Goal: Book appointment/travel/reservation

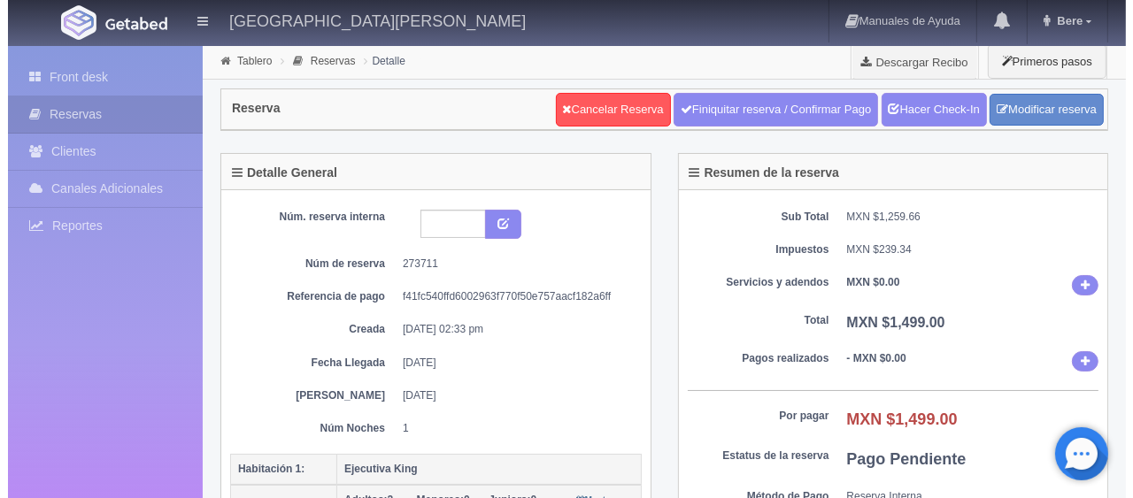
scroll to position [354, 0]
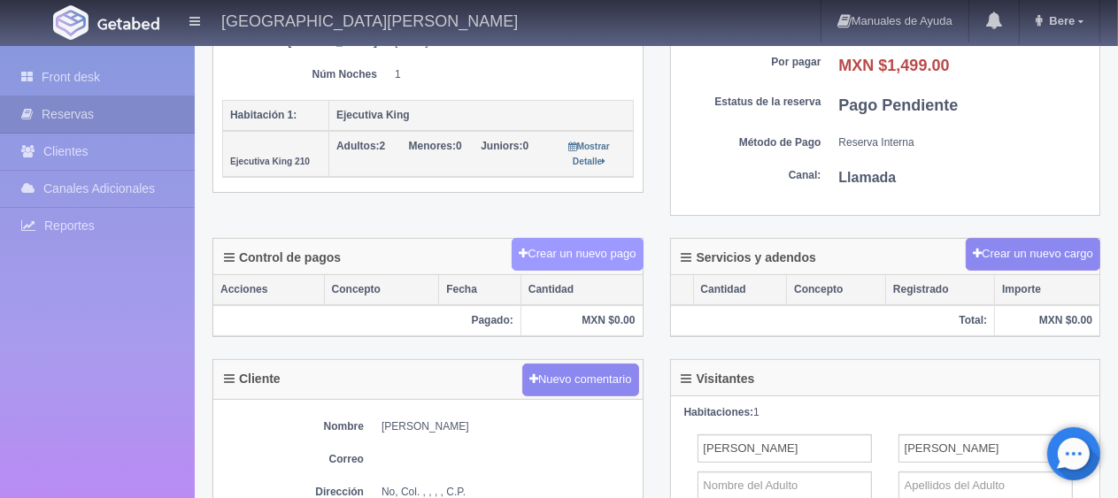
click at [598, 257] on button "Crear un nuevo pago" at bounding box center [577, 254] width 131 height 33
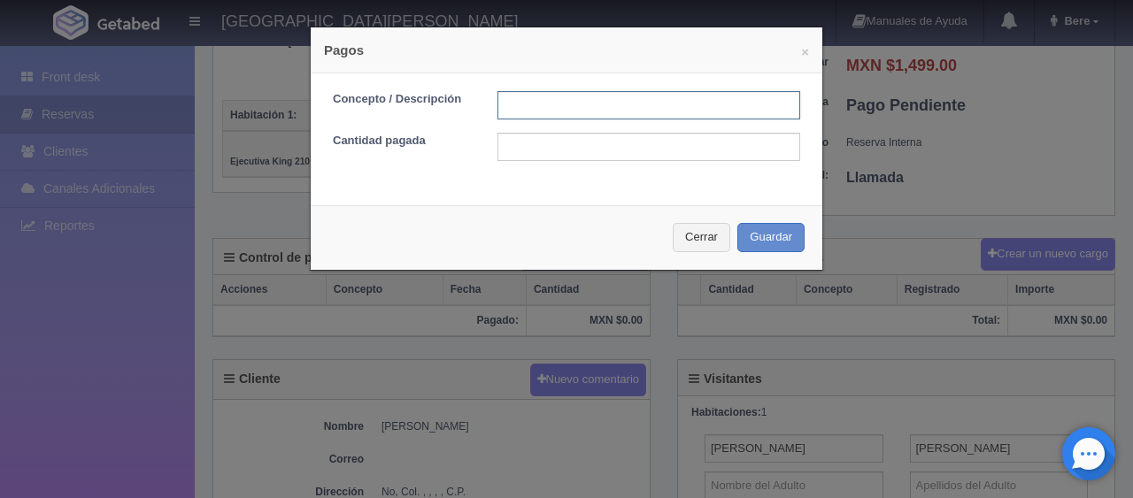
click at [568, 119] on input "text" at bounding box center [648, 105] width 303 height 28
type input "Total Tarjeta"
click at [656, 228] on div "Cerrar Guardar" at bounding box center [567, 237] width 512 height 65
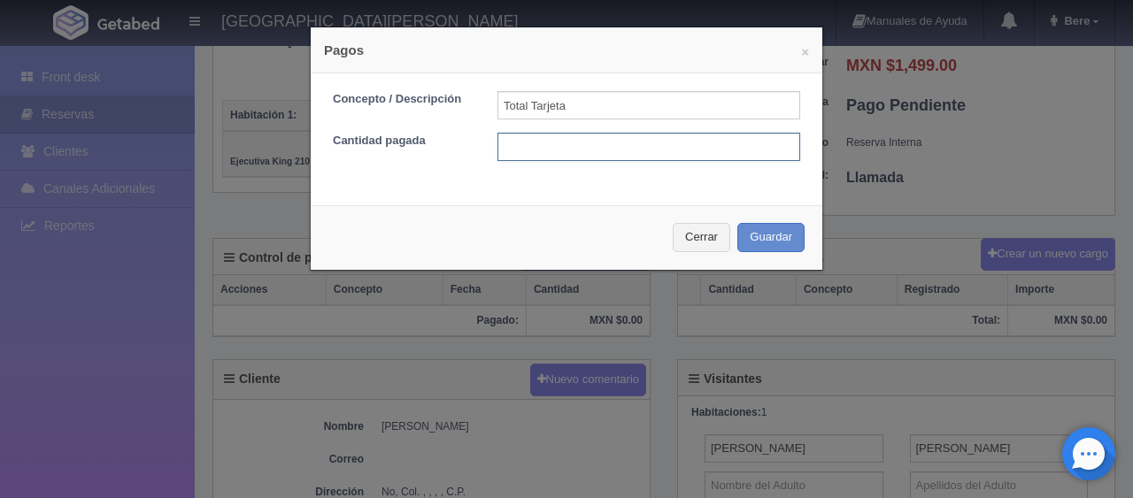
click at [588, 149] on input "text" at bounding box center [648, 147] width 303 height 28
type input "1499"
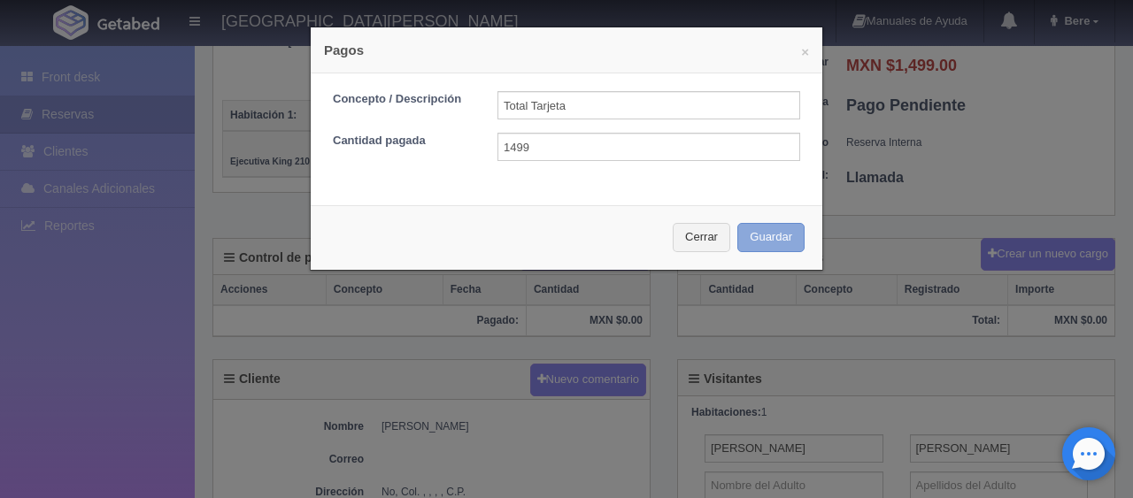
click at [769, 232] on button "Guardar" at bounding box center [770, 237] width 67 height 29
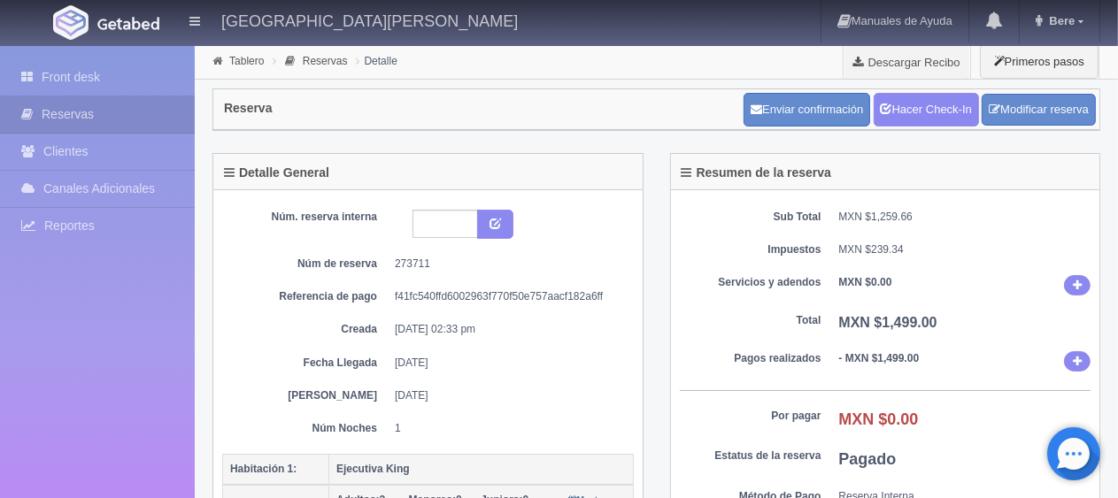
click at [835, 217] on dl "Sub Total MXN $1,259.66" at bounding box center [886, 217] width 412 height 15
click at [912, 94] on link "Hacer Check-In" at bounding box center [926, 110] width 105 height 34
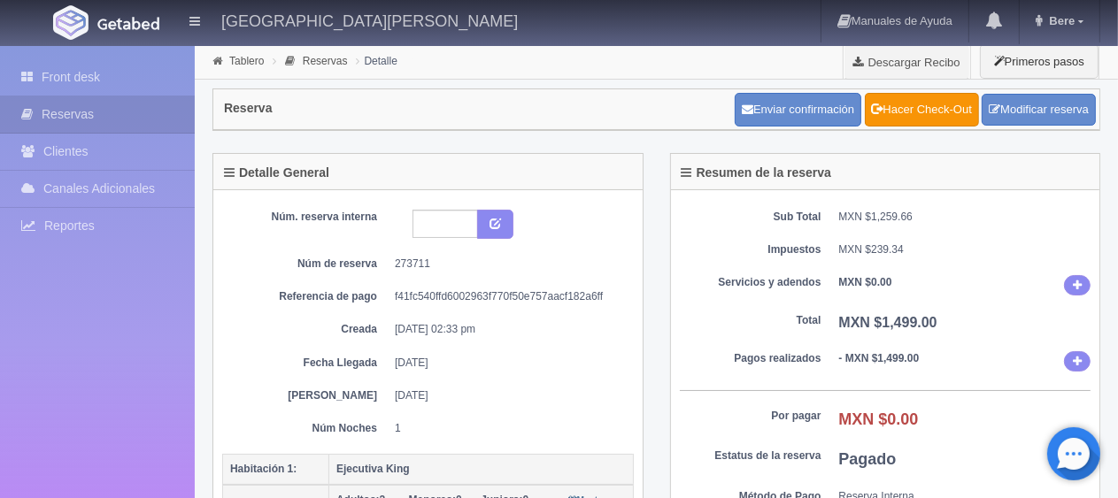
click at [746, 307] on div "Sub Total MXN $1,259.66 Impuestos MXN $239.34 Servicios y adendos MXN $0.00 Tot…" at bounding box center [885, 380] width 429 height 380
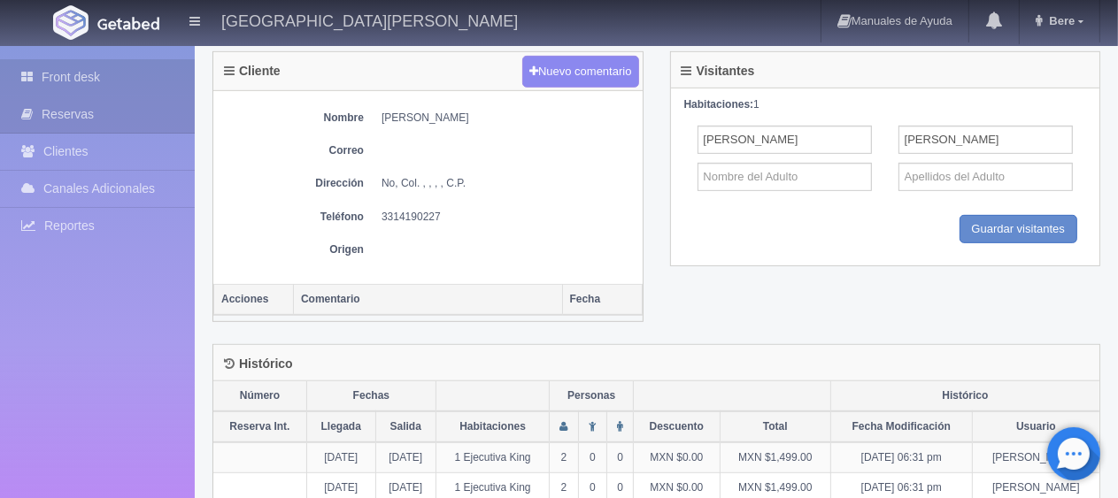
click at [152, 84] on link "Front desk" at bounding box center [97, 77] width 195 height 36
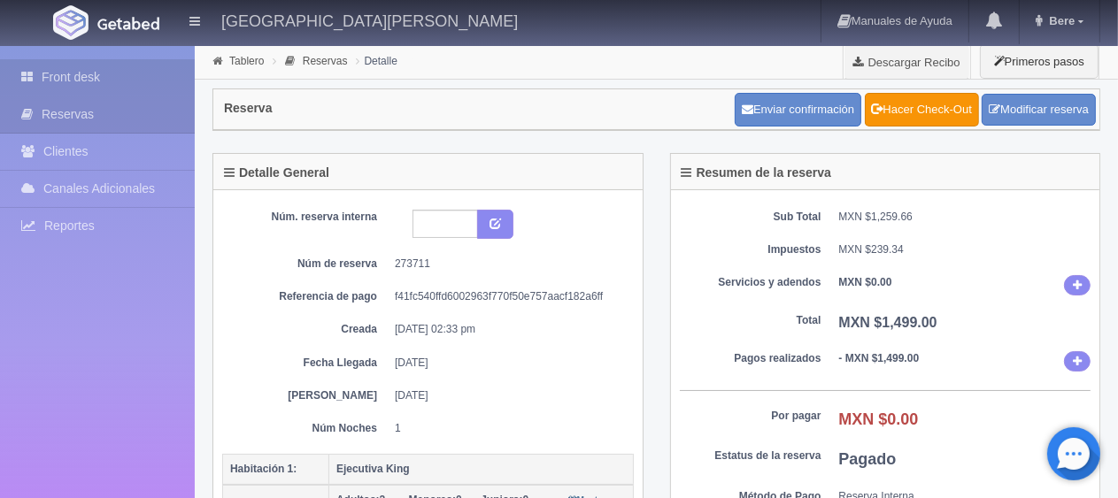
click at [92, 66] on link "Front desk" at bounding box center [97, 77] width 195 height 36
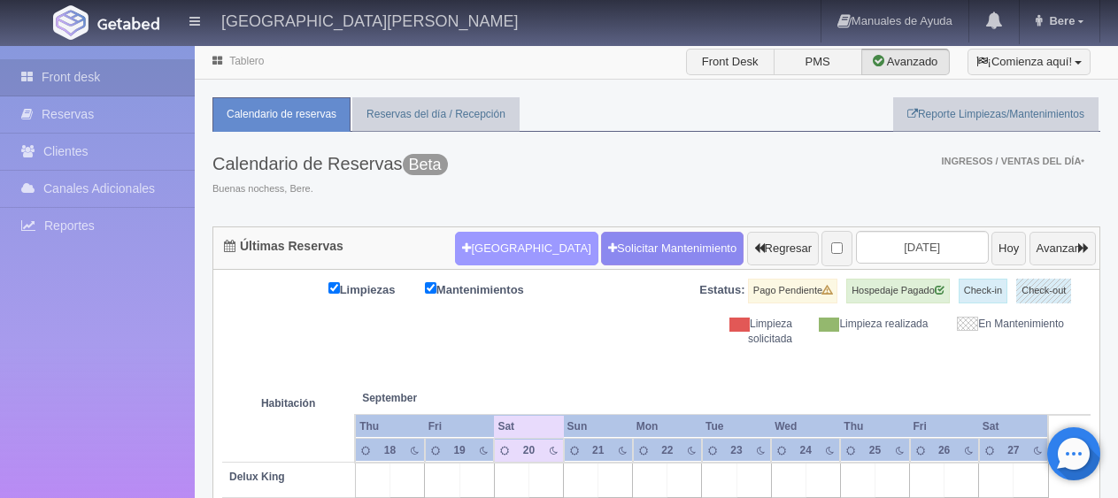
click at [486, 249] on button "[GEOGRAPHIC_DATA]" at bounding box center [526, 249] width 142 height 34
click at [490, 242] on button "[GEOGRAPHIC_DATA]" at bounding box center [526, 249] width 142 height 34
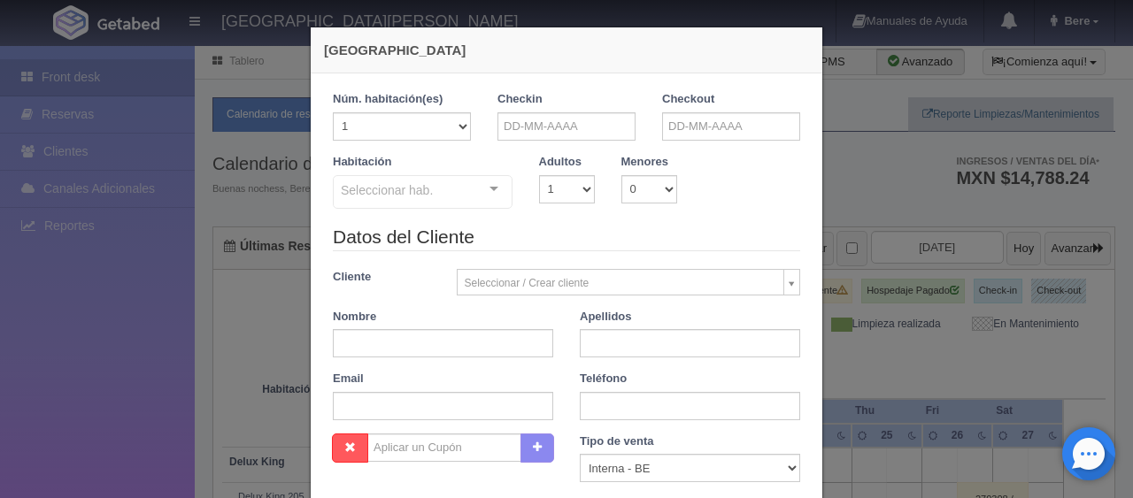
checkbox input "false"
click at [567, 129] on input "text" at bounding box center [566, 126] width 138 height 28
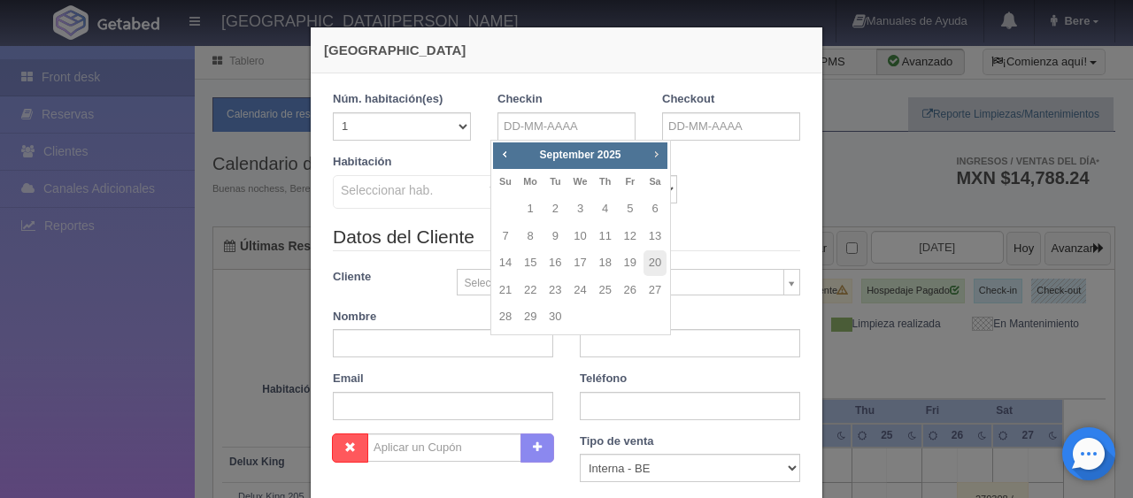
click at [655, 153] on span "Next" at bounding box center [656, 154] width 14 height 14
click at [584, 264] on link "15" at bounding box center [579, 263] width 23 height 26
type input "[DATE]"
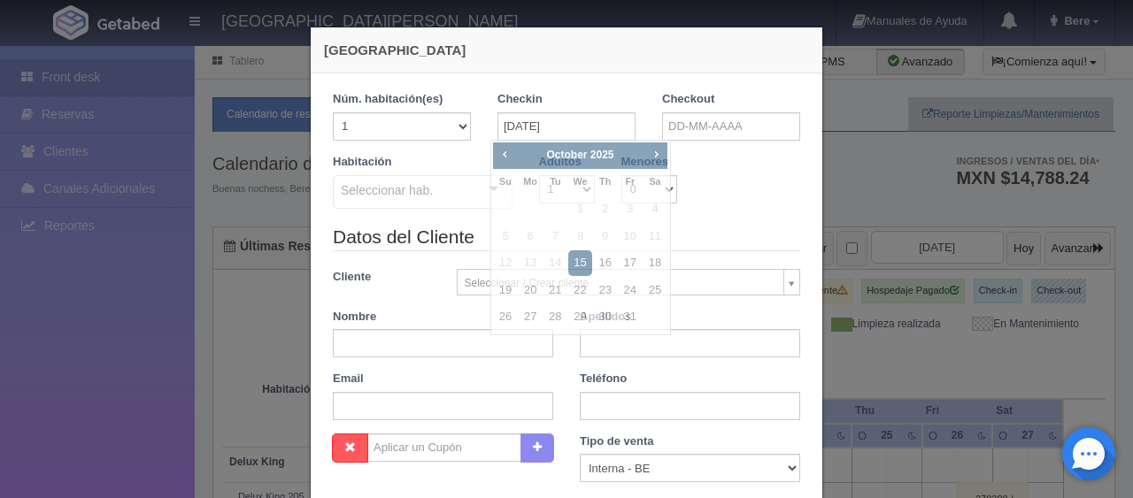
checkbox input "false"
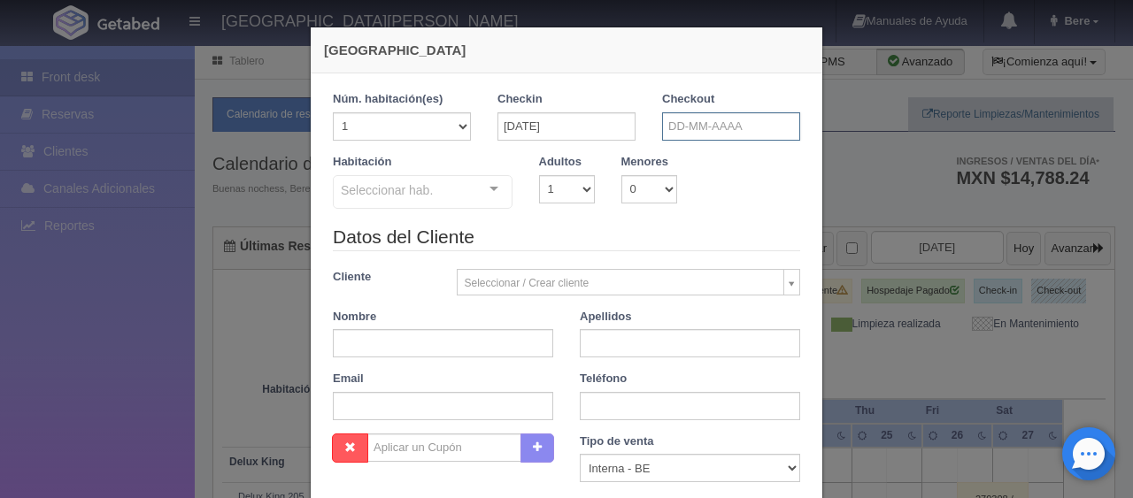
click at [694, 128] on input "text" at bounding box center [731, 126] width 138 height 28
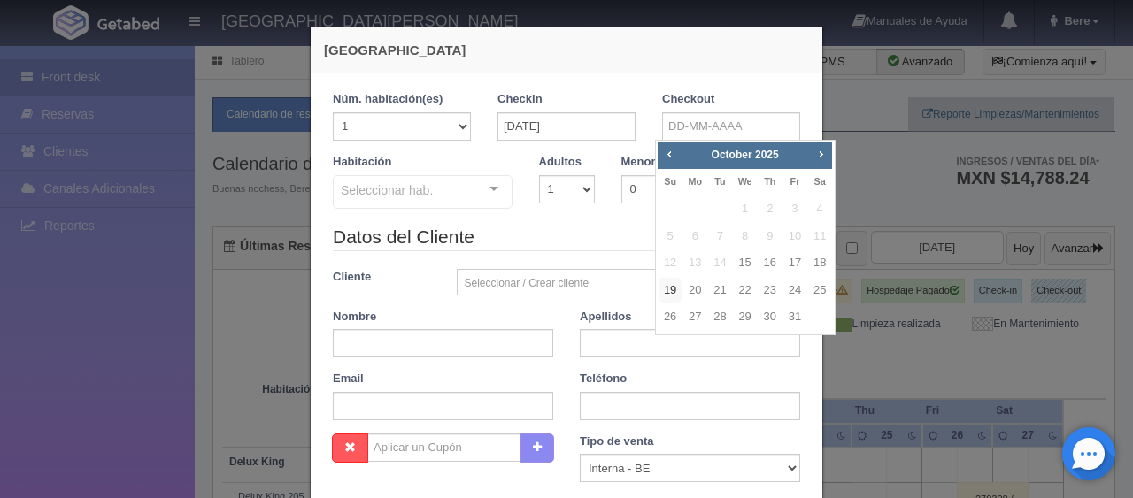
drag, startPoint x: 676, startPoint y: 291, endPoint x: 651, endPoint y: 278, distance: 28.1
click at [676, 290] on link "19" at bounding box center [669, 291] width 23 height 26
type input "[DATE]"
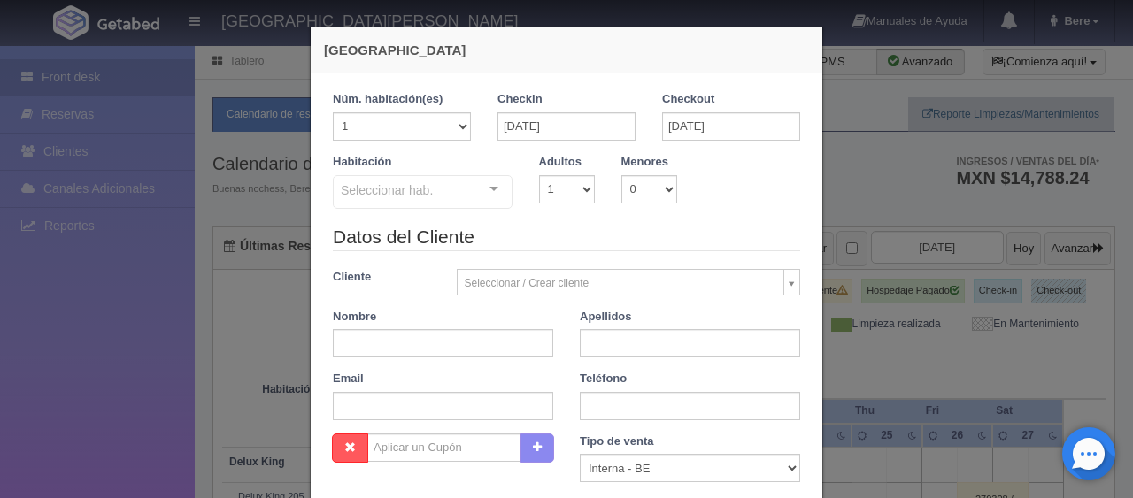
click at [438, 172] on div "Habitación Seleccionar hab. SUITE SUITE - Sin asignar SUITE 301 Habitación Pers…" at bounding box center [422, 182] width 206 height 57
checkbox input "false"
click at [415, 202] on div "Seleccionar hab." at bounding box center [423, 192] width 180 height 34
drag, startPoint x: 427, startPoint y: 125, endPoint x: 421, endPoint y: 136, distance: 12.7
click at [427, 125] on select "1 2 3 4 5 6 7 8 9 10 11 12 13 14 15 16 17 18 19 20" at bounding box center [402, 126] width 138 height 28
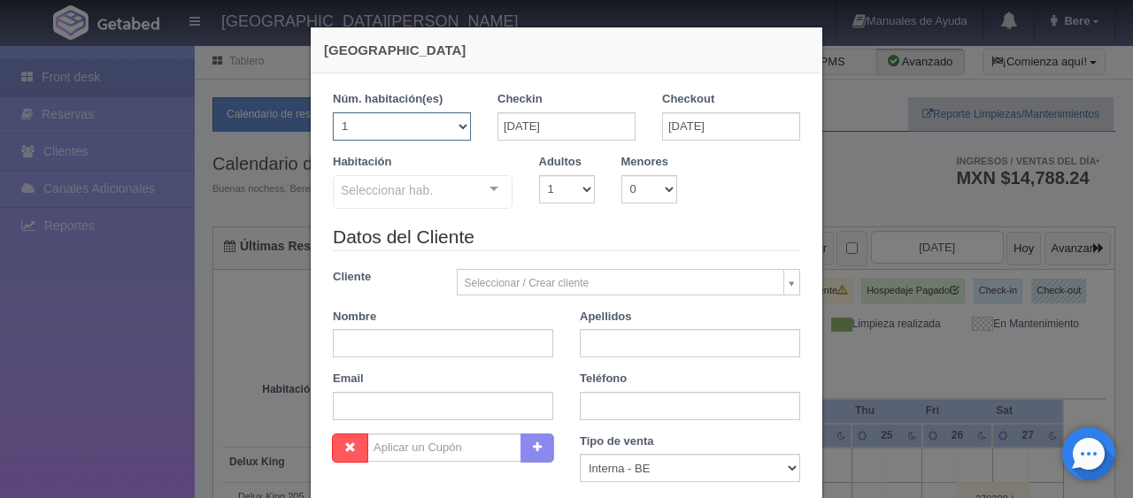
select select "2"
click at [333, 112] on select "1 2 3 4 5 6 7 8 9 10 11 12 13 14 15 16 17 18 19 20" at bounding box center [402, 126] width 138 height 28
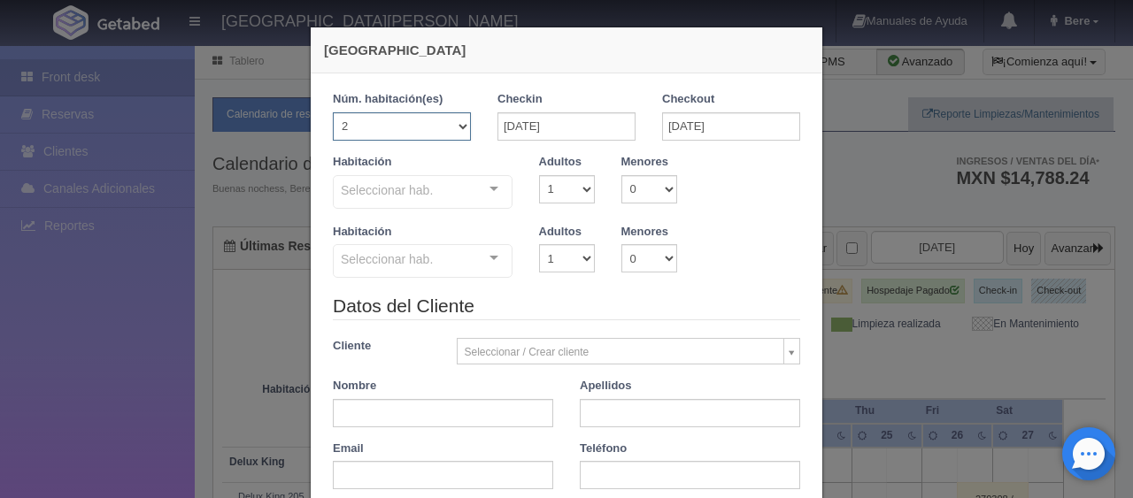
checkbox input "false"
click at [458, 200] on div "Seleccionar hab." at bounding box center [423, 192] width 180 height 34
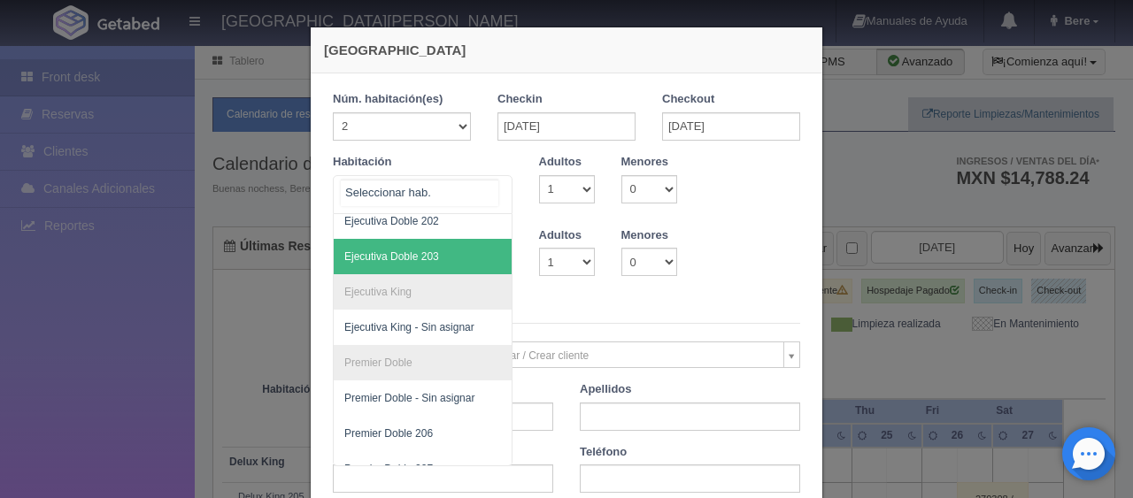
scroll to position [276, 0]
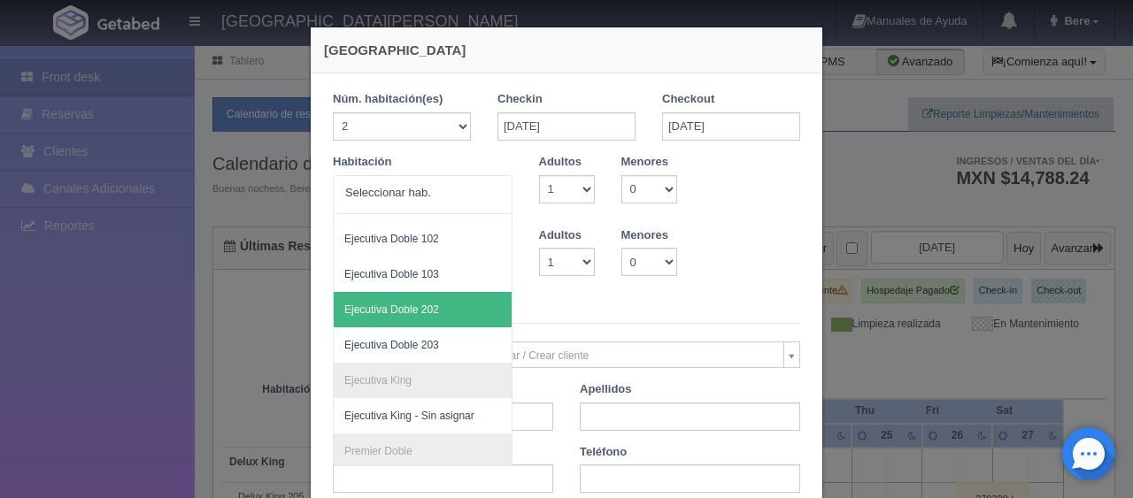
click at [682, 300] on legend "Datos del Cliente" at bounding box center [566, 309] width 467 height 27
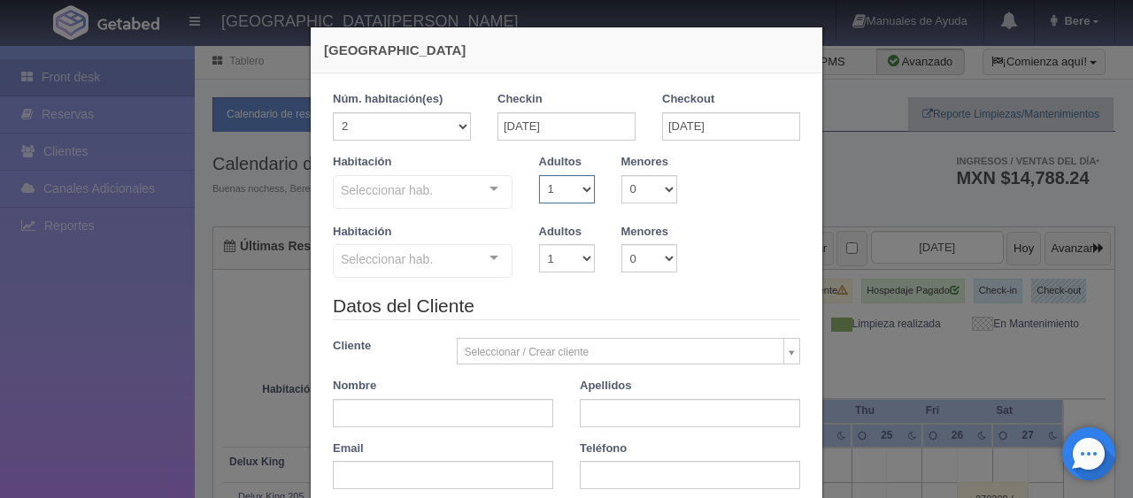
click at [575, 191] on select "1 2 3 4 5 6 7 8 9 10" at bounding box center [567, 189] width 56 height 28
select select "2"
click at [539, 175] on select "1 2 3 4 5 6 7 8 9 10" at bounding box center [567, 189] width 56 height 28
checkbox input "false"
click at [555, 262] on select "1 2 3 4 5 6 7 8 9 10" at bounding box center [567, 258] width 56 height 28
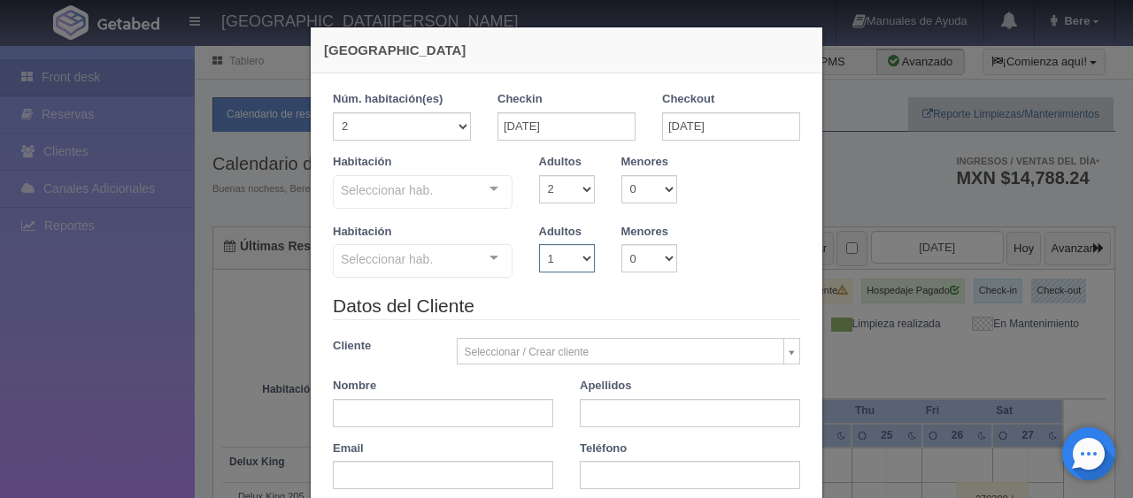
select select "2"
click at [539, 244] on select "1 2 3 4 5 6 7 8 9 10" at bounding box center [567, 258] width 56 height 28
click at [444, 190] on div "Seleccionar hab." at bounding box center [423, 192] width 180 height 34
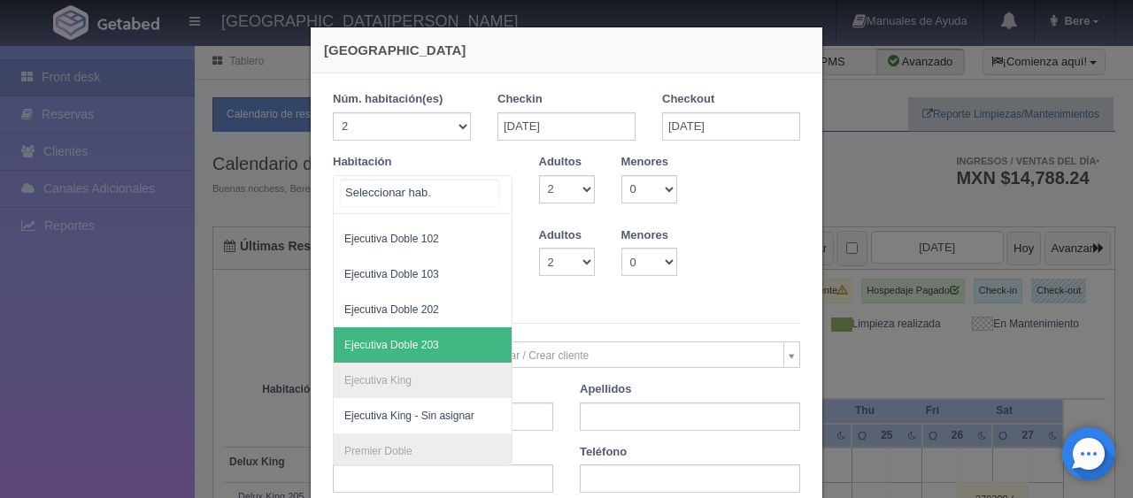
scroll to position [542, 0]
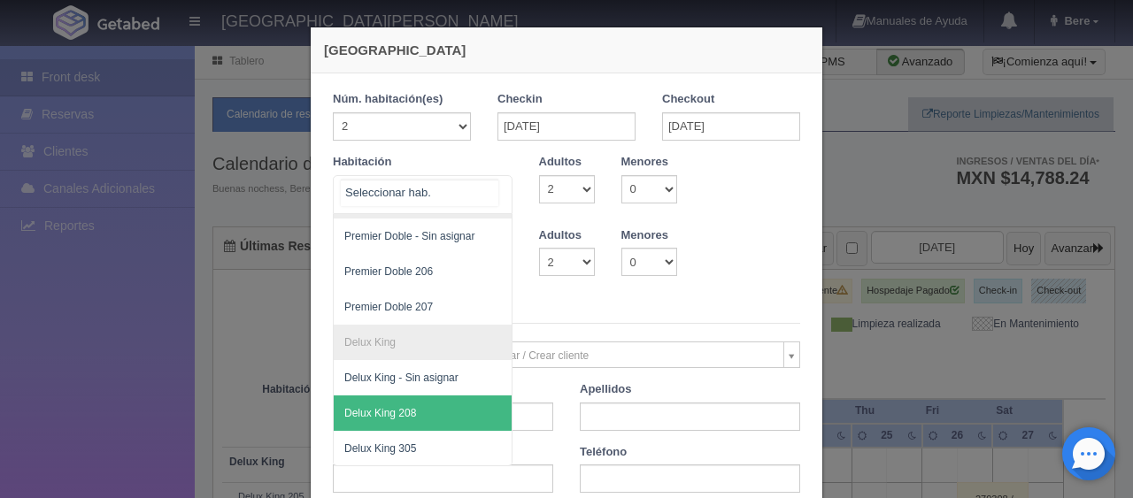
click at [427, 396] on span "Delux King 208" at bounding box center [482, 413] width 297 height 35
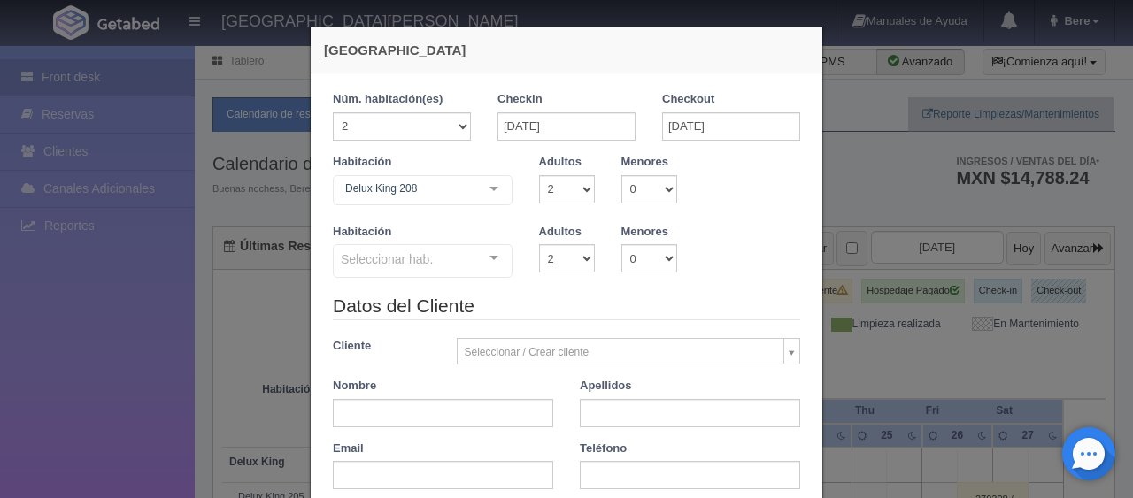
checkbox input "false"
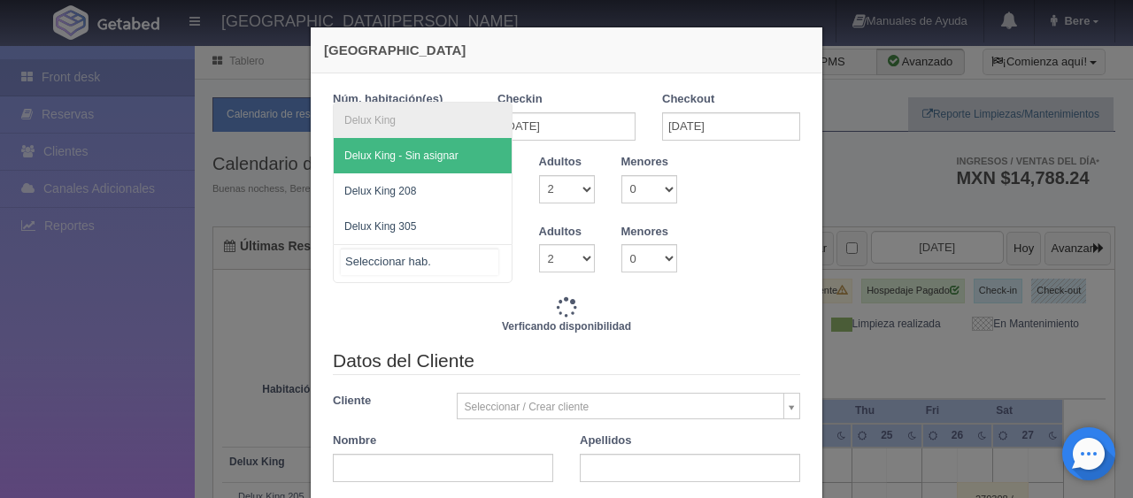
click at [439, 260] on div at bounding box center [423, 263] width 180 height 39
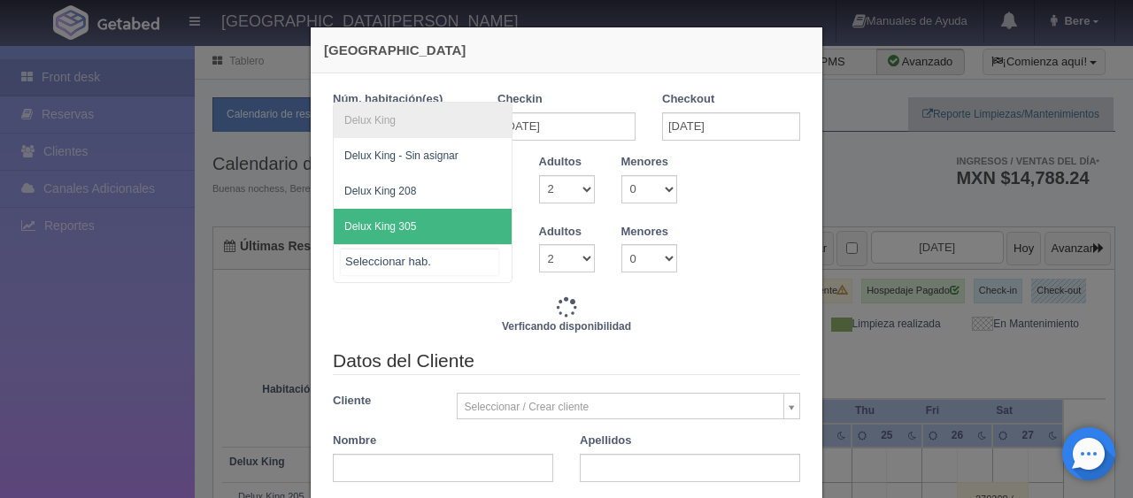
click at [433, 217] on span "Delux King 305" at bounding box center [423, 226] width 178 height 35
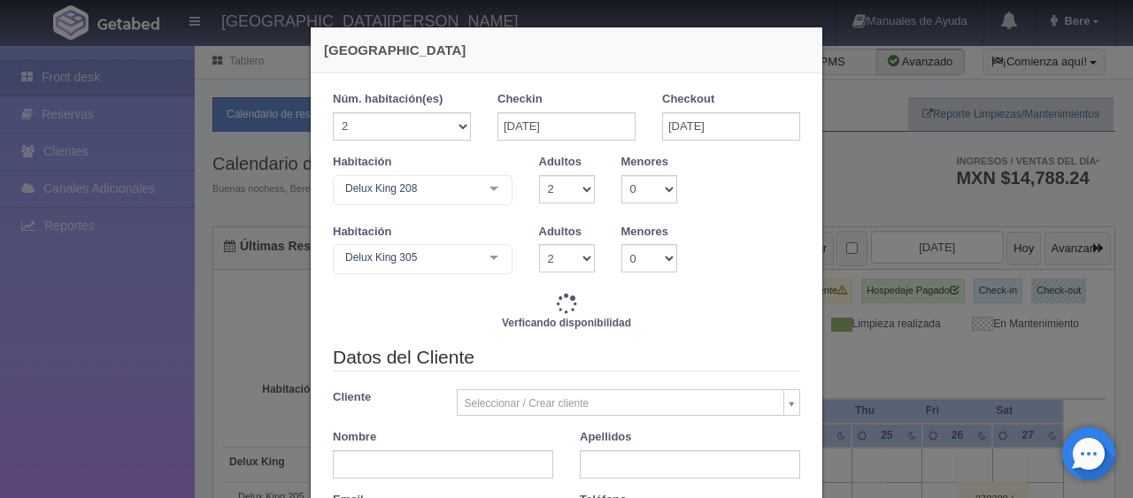
type input "11992.00"
checkbox input "false"
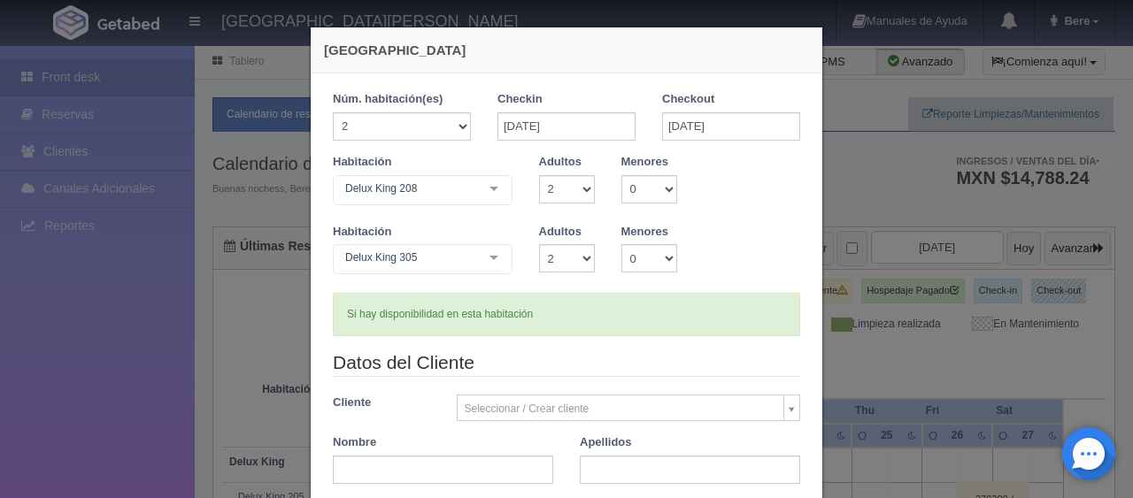
click at [512, 302] on div "Si hay disponibilidad en esta habitación" at bounding box center [566, 314] width 467 height 43
click at [570, 309] on div "Si hay disponibilidad en esta habitación" at bounding box center [566, 314] width 467 height 43
drag, startPoint x: 615, startPoint y: 301, endPoint x: 637, endPoint y: 281, distance: 29.5
click at [615, 300] on div "Si hay disponibilidad en esta habitación" at bounding box center [566, 314] width 467 height 43
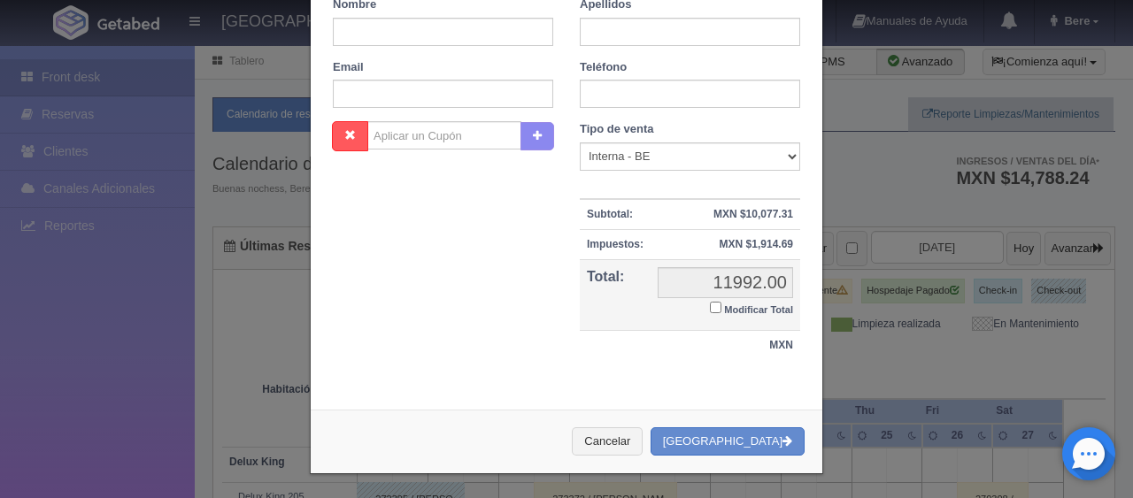
scroll to position [0, 0]
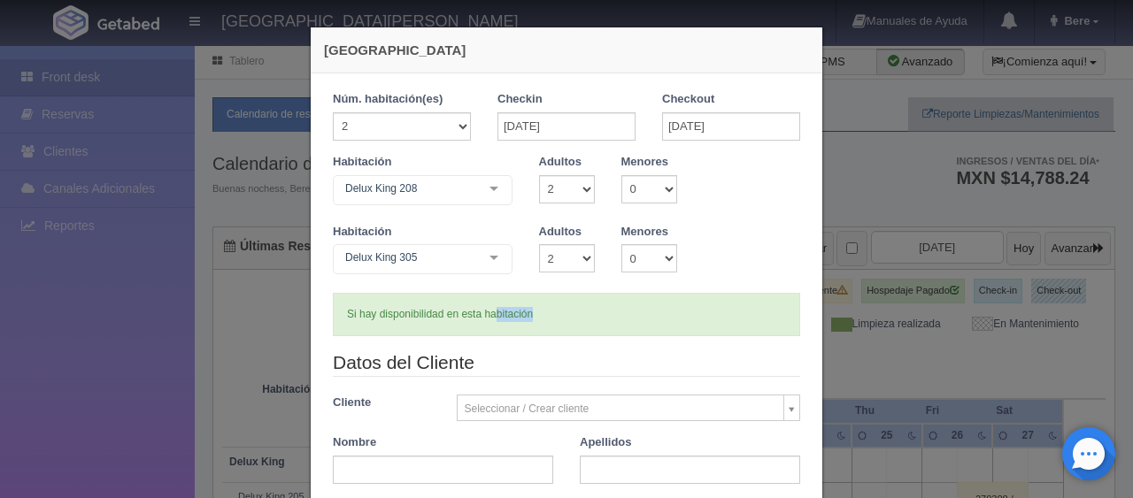
drag, startPoint x: 563, startPoint y: 310, endPoint x: 487, endPoint y: 312, distance: 76.2
click at [487, 312] on div "Si hay disponibilidad en esta habitación" at bounding box center [566, 314] width 467 height 43
click at [443, 320] on div "Si hay disponibilidad en esta habitación" at bounding box center [566, 314] width 467 height 43
click at [498, 313] on div "Si hay disponibilidad en esta habitación" at bounding box center [566, 314] width 467 height 43
drag, startPoint x: 393, startPoint y: 331, endPoint x: 349, endPoint y: 335, distance: 44.4
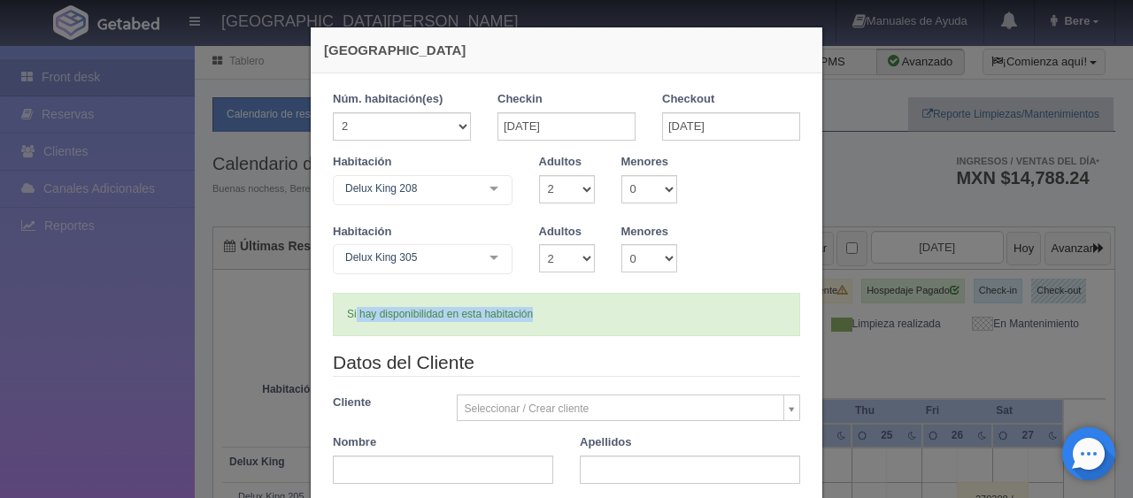
click at [347, 335] on div "Si hay disponibilidad en esta habitación" at bounding box center [566, 314] width 467 height 43
click at [667, 277] on div "Habitación Delux King 305 Delux King Delux King - Sin asignar Delux King 208 De…" at bounding box center [566, 259] width 494 height 70
drag, startPoint x: 571, startPoint y: 338, endPoint x: 411, endPoint y: 306, distance: 163.3
click at [411, 306] on form "1 Núm. habitación(es) 1 2 3 4 5 6 7 8 9 10 11 12 13 14 15 16 17 18 19 20 Checki…" at bounding box center [566, 454] width 467 height 726
click at [497, 359] on legend "Datos del Cliente" at bounding box center [566, 363] width 467 height 27
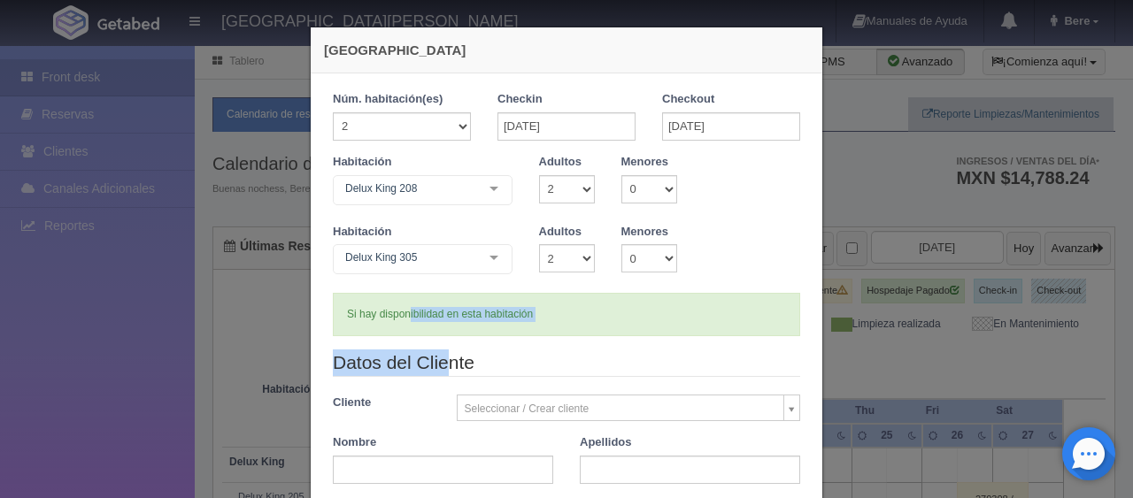
drag, startPoint x: 403, startPoint y: 313, endPoint x: 441, endPoint y: 349, distance: 52.0
click at [437, 343] on form "1 Núm. habitación(es) 1 2 3 4 5 6 7 8 9 10 11 12 13 14 15 16 17 18 19 20 Checki…" at bounding box center [566, 454] width 467 height 726
click at [450, 346] on form "1 Núm. habitación(es) 1 2 3 4 5 6 7 8 9 10 11 12 13 14 15 16 17 18 19 20 Checki…" at bounding box center [566, 454] width 467 height 726
drag, startPoint x: 506, startPoint y: 357, endPoint x: 386, endPoint y: 281, distance: 141.9
click at [386, 281] on form "1 Núm. habitación(es) 1 2 3 4 5 6 7 8 9 10 11 12 13 14 15 16 17 18 19 20 Checki…" at bounding box center [566, 454] width 467 height 726
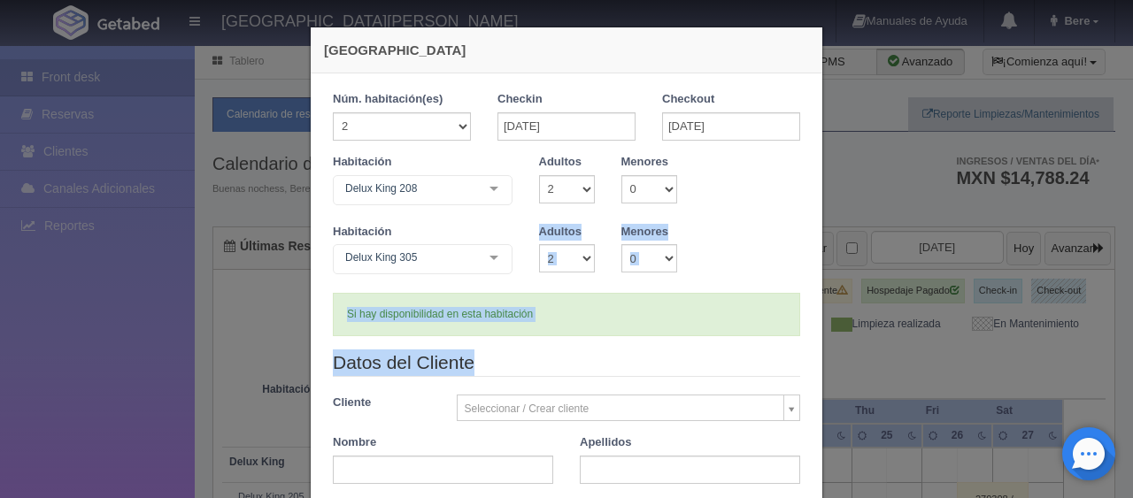
click at [434, 317] on div "Si hay disponibilidad en esta habitación" at bounding box center [566, 314] width 467 height 43
drag, startPoint x: 418, startPoint y: 310, endPoint x: 476, endPoint y: 382, distance: 93.2
click at [476, 382] on form "1 Núm. habitación(es) 1 2 3 4 5 6 7 8 9 10 11 12 13 14 15 16 17 18 19 20 Checki…" at bounding box center [566, 454] width 467 height 726
click at [489, 367] on legend "Datos del Cliente" at bounding box center [566, 363] width 467 height 27
drag, startPoint x: 557, startPoint y: 360, endPoint x: 353, endPoint y: 282, distance: 217.9
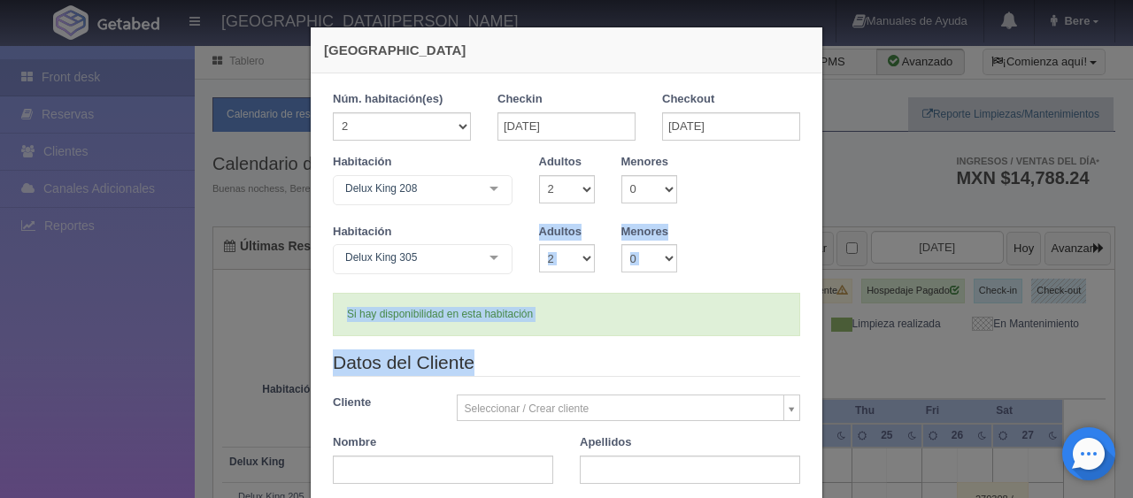
click at [353, 282] on form "1 Núm. habitación(es) 1 2 3 4 5 6 7 8 9 10 11 12 13 14 15 16 17 18 19 20 Checki…" at bounding box center [566, 454] width 467 height 726
click at [502, 366] on legend "Datos del Cliente" at bounding box center [566, 363] width 467 height 27
drag, startPoint x: 497, startPoint y: 366, endPoint x: 404, endPoint y: 316, distance: 105.0
click at [404, 316] on form "1 Núm. habitación(es) 1 2 3 4 5 6 7 8 9 10 11 12 13 14 15 16 17 18 19 20 Checki…" at bounding box center [566, 454] width 467 height 726
click at [446, 327] on div "Si hay disponibilidad en esta habitación" at bounding box center [566, 314] width 467 height 43
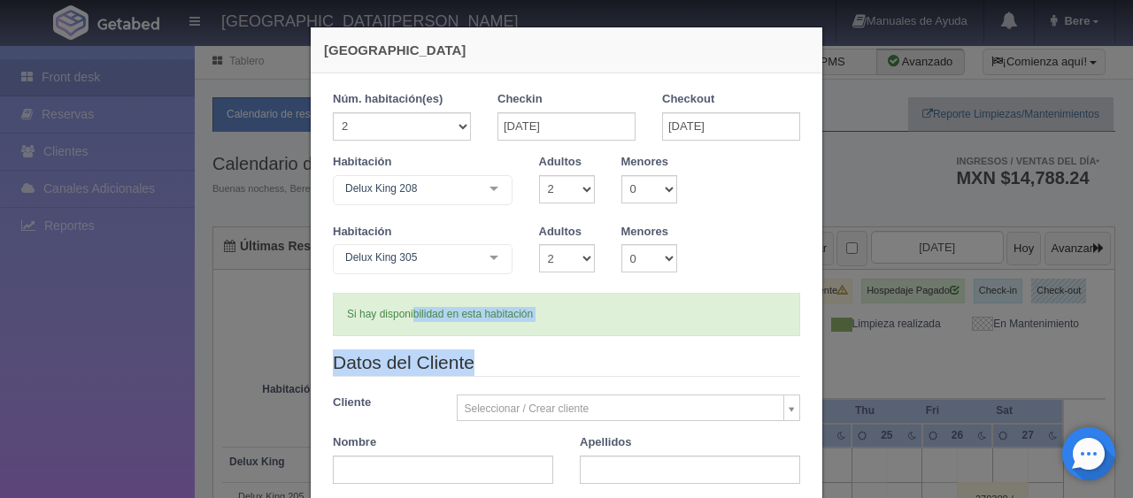
click at [453, 370] on legend "Datos del Cliente" at bounding box center [566, 363] width 467 height 27
drag, startPoint x: 500, startPoint y: 376, endPoint x: 382, endPoint y: 325, distance: 128.4
click at [368, 332] on form "1 Núm. habitación(es) 1 2 3 4 5 6 7 8 9 10 11 12 13 14 15 16 17 18 19 20 Checki…" at bounding box center [566, 454] width 467 height 726
click at [516, 347] on form "1 Núm. habitación(es) 1 2 3 4 5 6 7 8 9 10 11 12 13 14 15 16 17 18 19 20 Checki…" at bounding box center [566, 454] width 467 height 726
click at [480, 366] on legend "Datos del Cliente" at bounding box center [566, 363] width 467 height 27
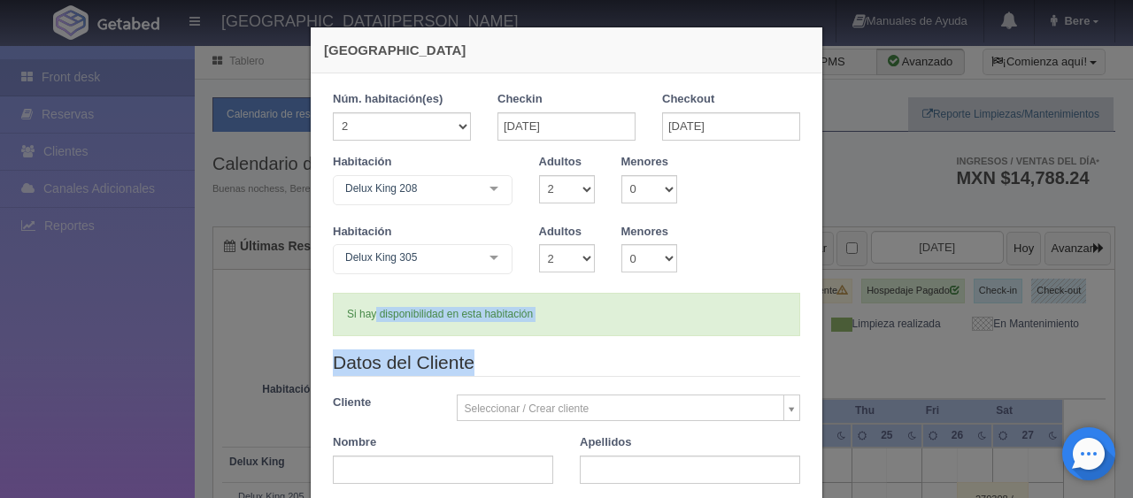
click at [500, 368] on legend "Datos del Cliente" at bounding box center [566, 363] width 467 height 27
click at [496, 370] on legend "Datos del Cliente" at bounding box center [566, 363] width 467 height 27
click at [510, 356] on legend "Datos del Cliente" at bounding box center [566, 363] width 467 height 27
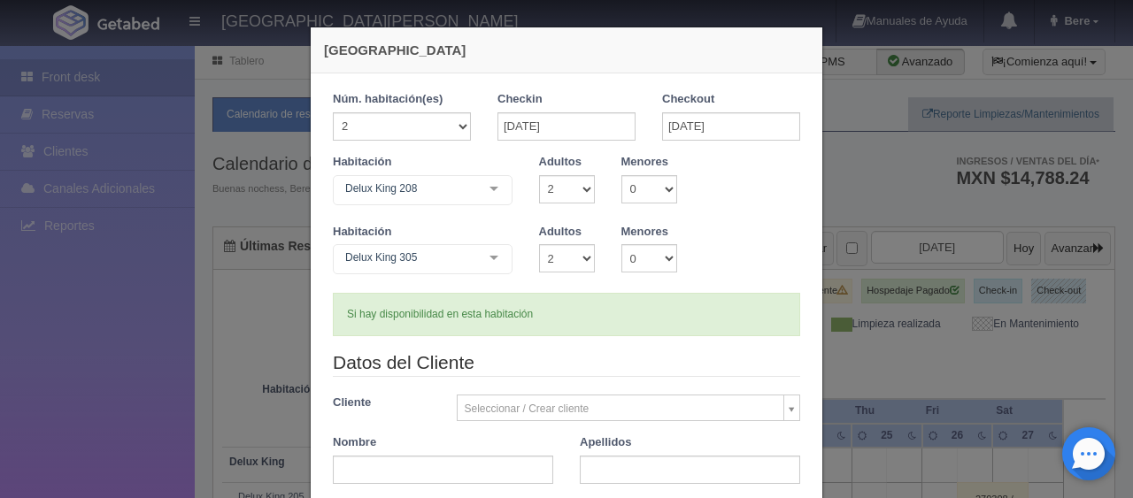
scroll to position [438, 0]
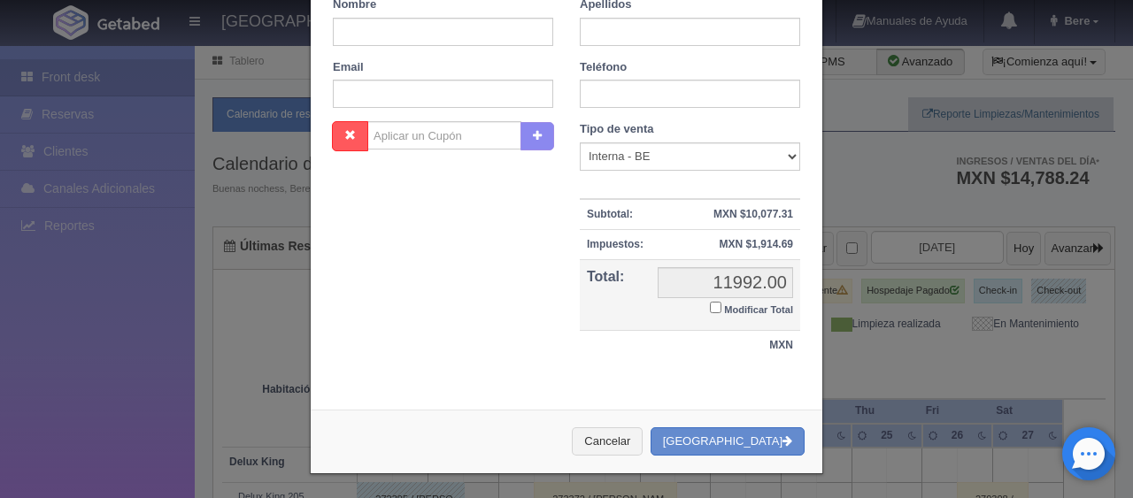
click at [470, 340] on div "Nombre Cupón : Descuentos : Tipo de venta Correo Electronico Interna - BE Llama…" at bounding box center [566, 250] width 494 height 258
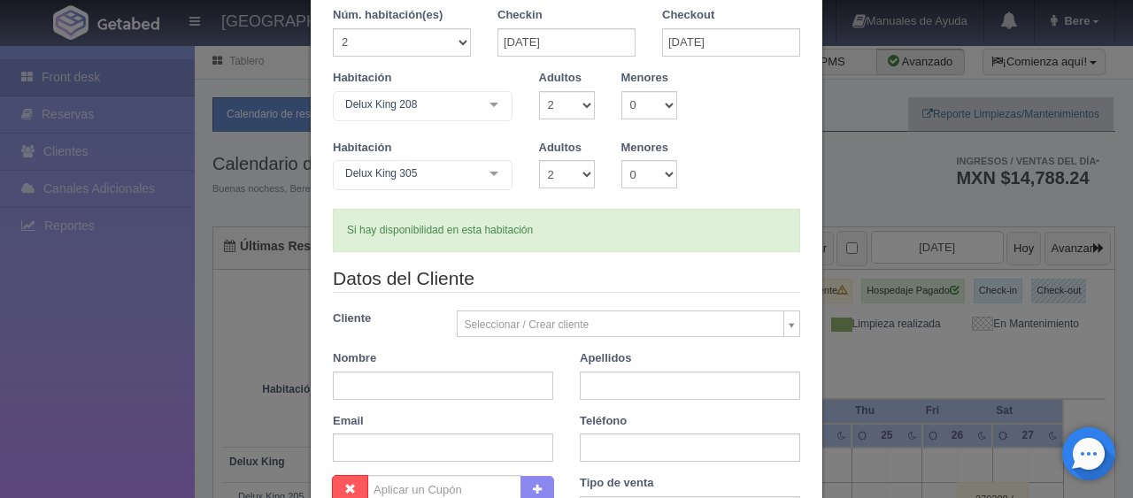
scroll to position [0, 0]
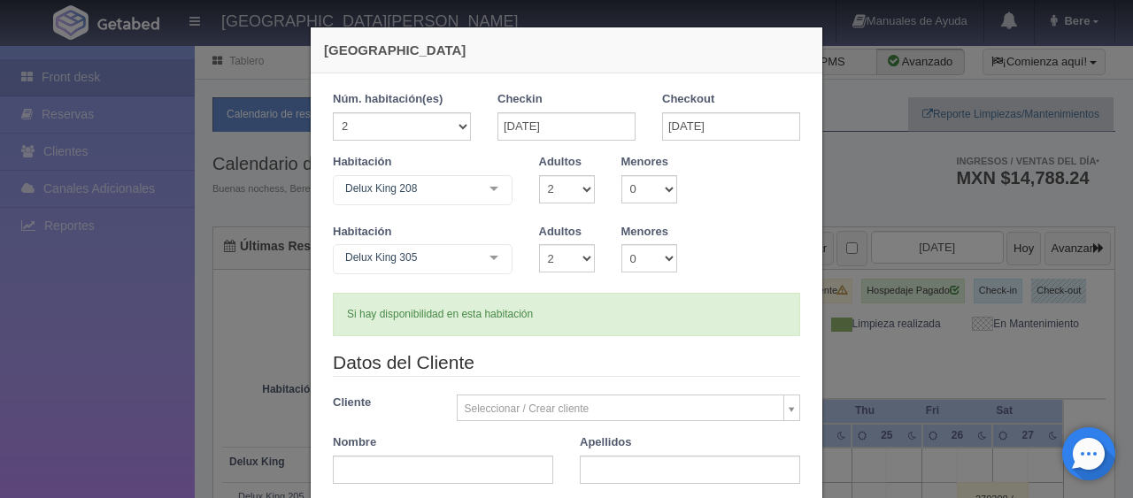
click at [563, 327] on div "Si hay disponibilidad en esta habitación" at bounding box center [566, 314] width 467 height 43
drag, startPoint x: 662, startPoint y: 319, endPoint x: 335, endPoint y: 299, distance: 328.0
click at [335, 299] on div "Si hay disponibilidad en esta habitación" at bounding box center [566, 314] width 467 height 43
click at [421, 296] on div "Si hay disponibilidad en esta habitación" at bounding box center [566, 314] width 467 height 43
click at [433, 319] on div "Si hay disponibilidad en esta habitación" at bounding box center [566, 314] width 467 height 43
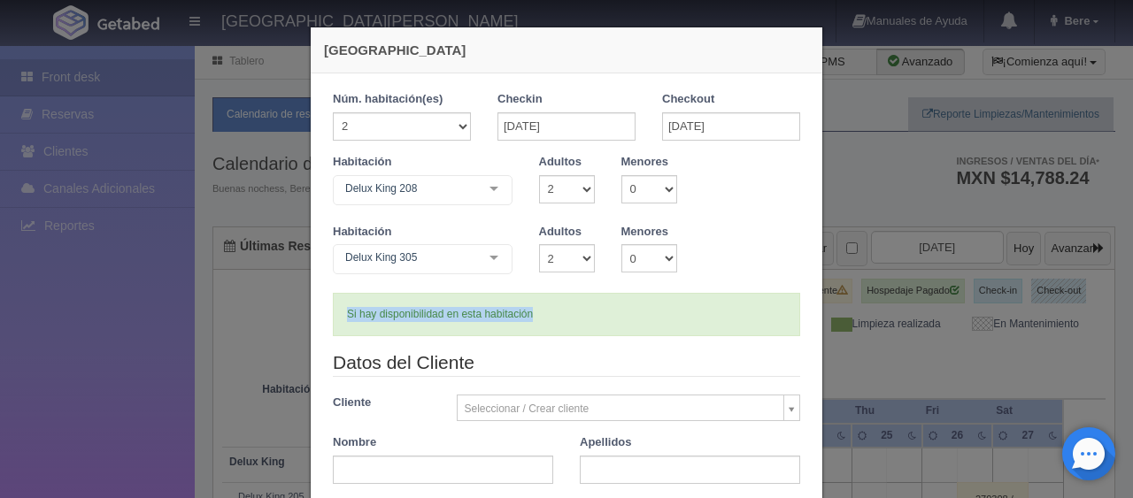
click at [438, 326] on div "Si hay disponibilidad en esta habitación" at bounding box center [566, 314] width 467 height 43
click at [467, 319] on div "Si hay disponibilidad en esta habitación" at bounding box center [566, 314] width 467 height 43
drag, startPoint x: 552, startPoint y: 312, endPoint x: 335, endPoint y: 306, distance: 217.8
click at [335, 306] on div "Si hay disponibilidad en esta habitación" at bounding box center [566, 314] width 467 height 43
click at [374, 316] on div "Si hay disponibilidad en esta habitación" at bounding box center [566, 314] width 467 height 43
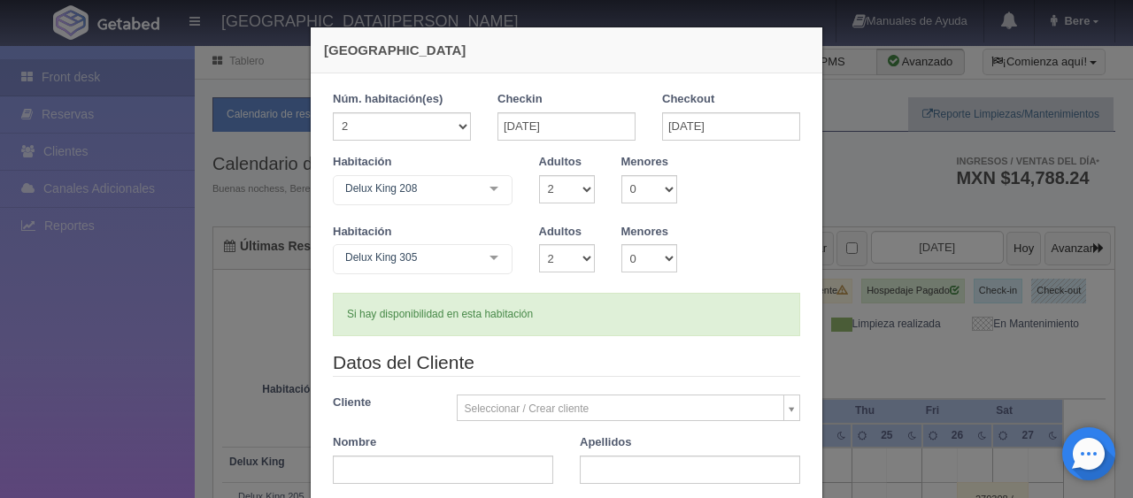
click at [583, 317] on div "Si hay disponibilidad en esta habitación" at bounding box center [566, 314] width 467 height 43
click at [610, 310] on div "Si hay disponibilidad en esta habitación" at bounding box center [566, 314] width 467 height 43
click at [606, 317] on div "Si hay disponibilidad en esta habitación" at bounding box center [566, 314] width 467 height 43
click at [648, 337] on form "1 Núm. habitación(es) 1 2 3 4 5 6 7 8 9 10 11 12 13 14 15 16 17 18 19 20 Checki…" at bounding box center [566, 454] width 467 height 726
click at [595, 310] on div "Si hay disponibilidad en esta habitación" at bounding box center [566, 314] width 467 height 43
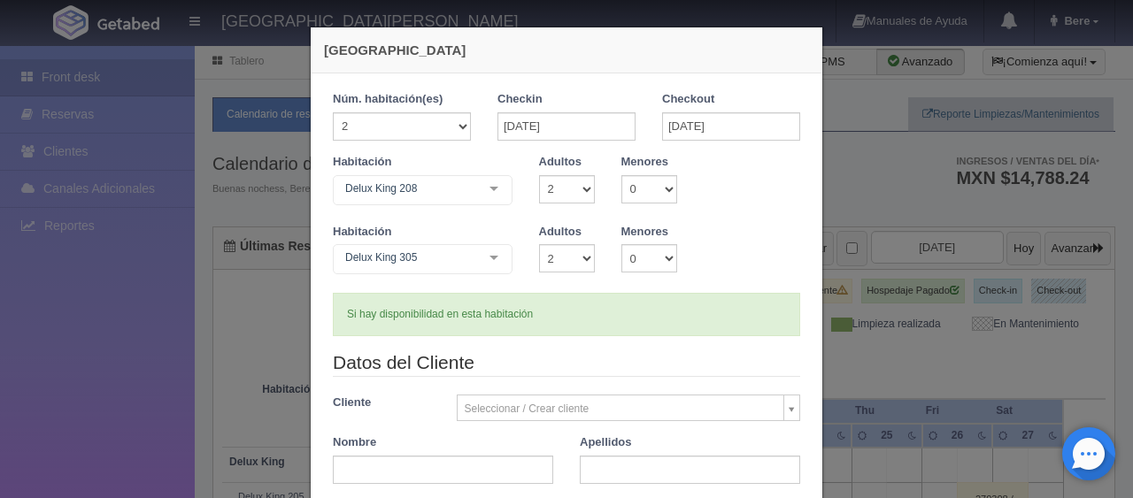
click at [521, 305] on div "Si hay disponibilidad en esta habitación" at bounding box center [566, 314] width 467 height 43
click at [531, 312] on div "Si hay disponibilidad en esta habitación" at bounding box center [566, 314] width 467 height 43
click at [661, 327] on div "Si hay disponibilidad en esta habitación" at bounding box center [566, 314] width 467 height 43
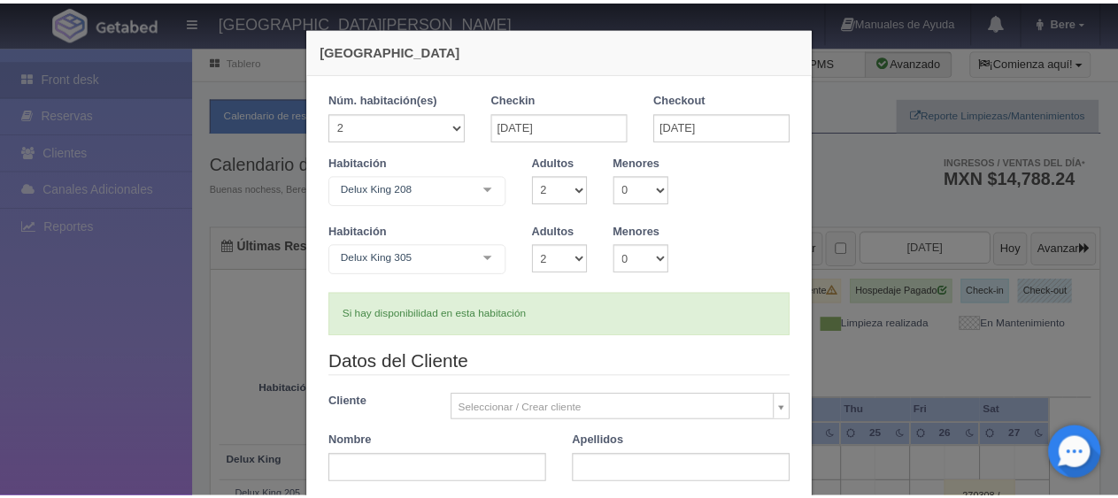
scroll to position [438, 0]
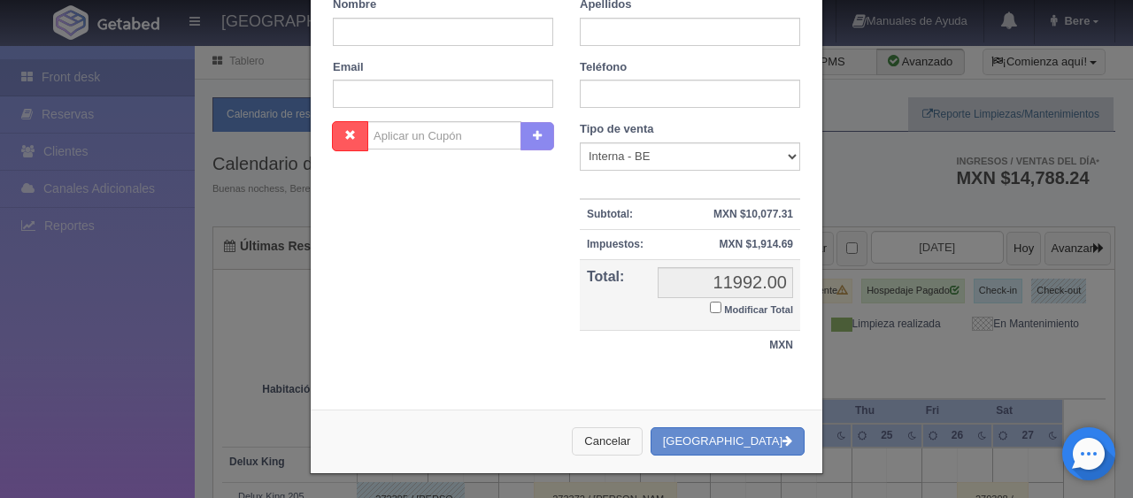
click at [643, 435] on button "Cancelar" at bounding box center [607, 441] width 71 height 29
